Goal: Task Accomplishment & Management: Use online tool/utility

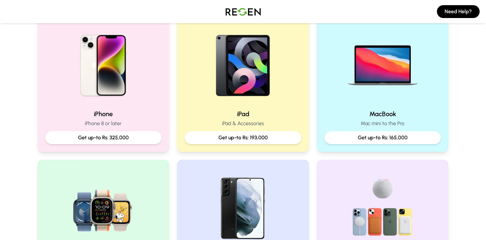
scroll to position [148, 0]
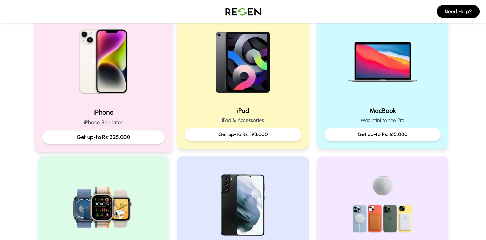
click at [93, 106] on div "iPhone iPhone 8 or later Get up-to Rs: 325,000" at bounding box center [103, 79] width 138 height 144
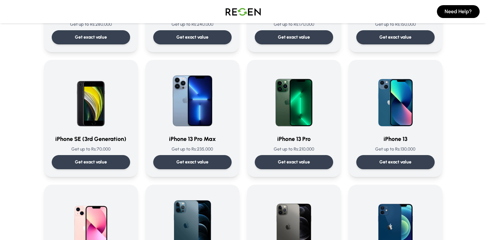
scroll to position [263, 0]
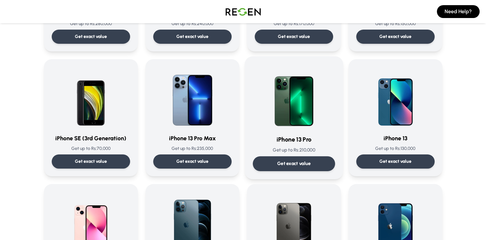
click at [278, 164] on p "Get exact value" at bounding box center [294, 163] width 34 height 7
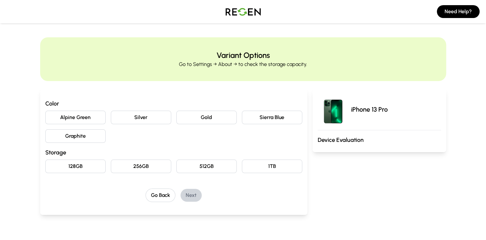
click at [73, 134] on button "Graphite" at bounding box center [75, 135] width 60 height 13
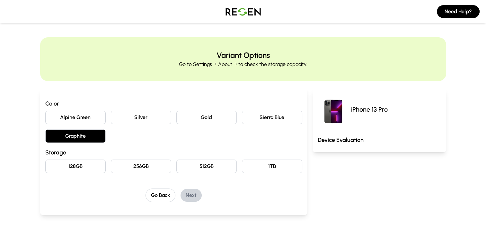
click at [73, 165] on button "128GB" at bounding box center [75, 165] width 60 height 13
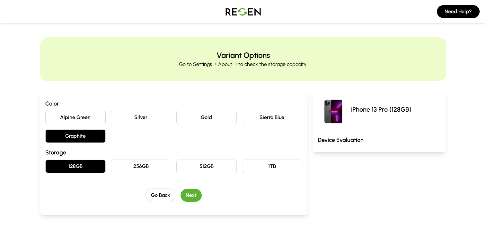
click at [191, 195] on button "Next" at bounding box center [191, 195] width 21 height 13
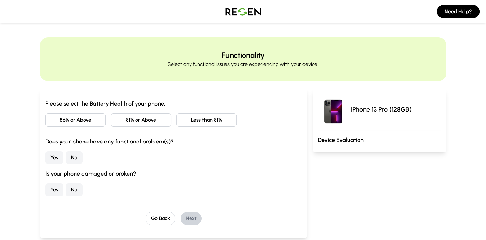
click at [201, 120] on button "Less than 81%" at bounding box center [206, 119] width 60 height 13
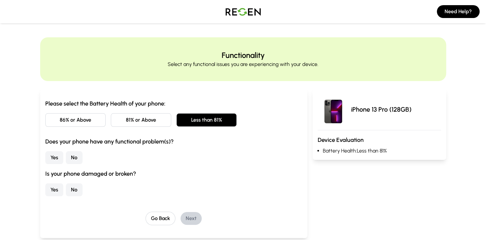
click at [77, 160] on button "No" at bounding box center [74, 157] width 17 height 13
click at [76, 192] on button "No" at bounding box center [74, 189] width 17 height 13
click at [200, 217] on button "Next" at bounding box center [191, 218] width 21 height 13
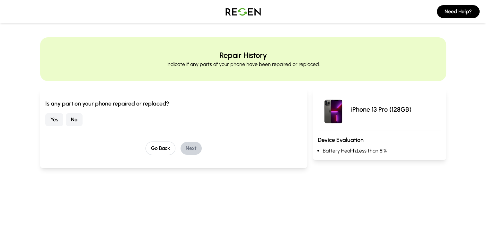
click at [72, 119] on button "No" at bounding box center [74, 119] width 17 height 13
click at [194, 151] on button "Next" at bounding box center [191, 148] width 21 height 13
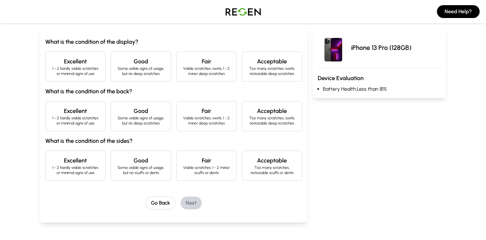
scroll to position [62, 0]
click at [122, 69] on p "Some visible signs of usage, but no deep scratches" at bounding box center [140, 71] width 49 height 10
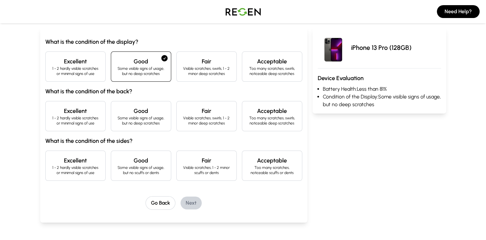
click at [83, 66] on p "1 - 2 hardly visible scratches or minimal signs of use" at bounding box center [75, 71] width 49 height 10
click at [82, 118] on p "1 - 2 hardly visible scratches or minimal signs of use" at bounding box center [75, 120] width 49 height 10
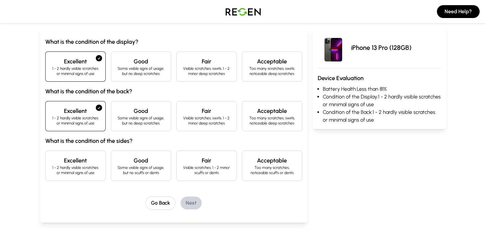
click at [85, 165] on p "1 - 2 hardly visible scratches or minimal signs of use" at bounding box center [75, 170] width 49 height 10
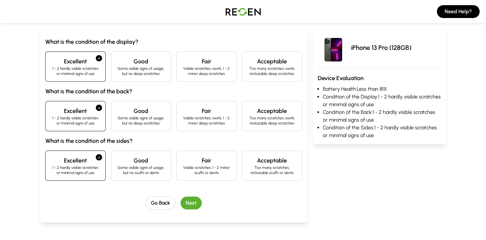
click at [189, 199] on button "Next" at bounding box center [191, 202] width 21 height 13
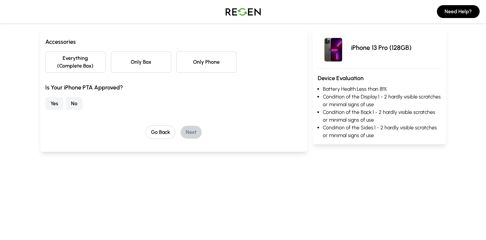
click at [156, 64] on button "Only Box" at bounding box center [141, 61] width 60 height 21
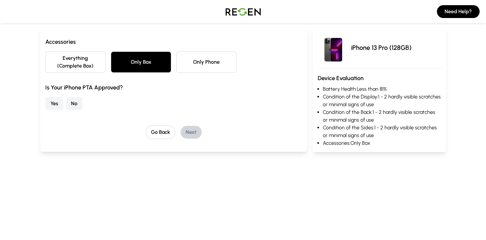
click at [53, 103] on button "Yes" at bounding box center [54, 103] width 18 height 13
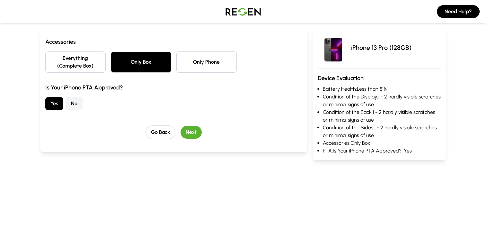
click at [198, 134] on button "Next" at bounding box center [191, 132] width 21 height 13
